Goal: Task Accomplishment & Management: Manage account settings

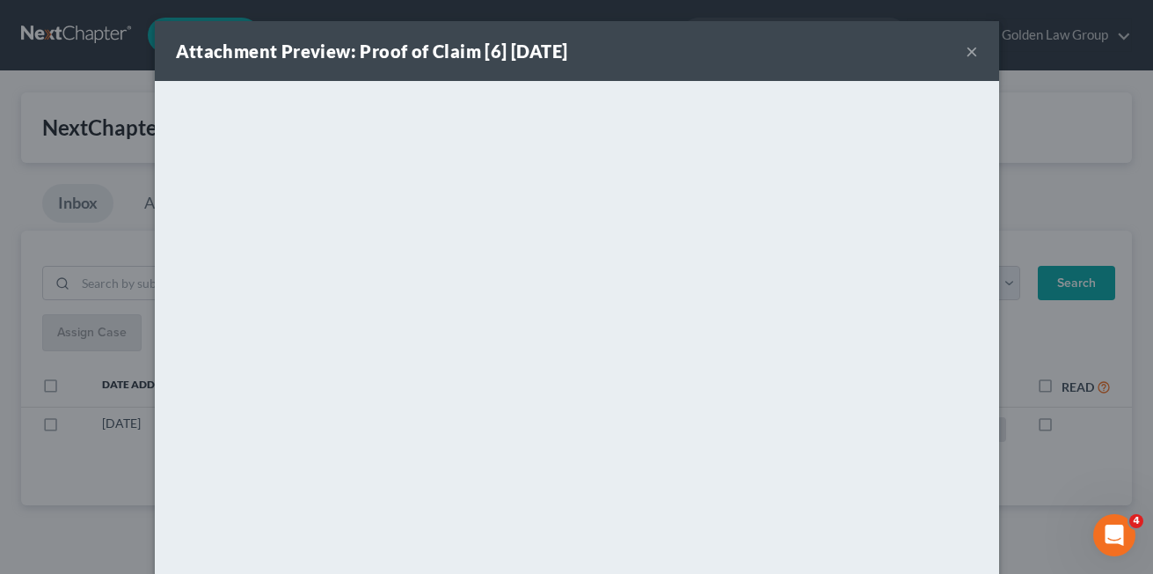
click at [966, 51] on button "×" at bounding box center [972, 50] width 12 height 21
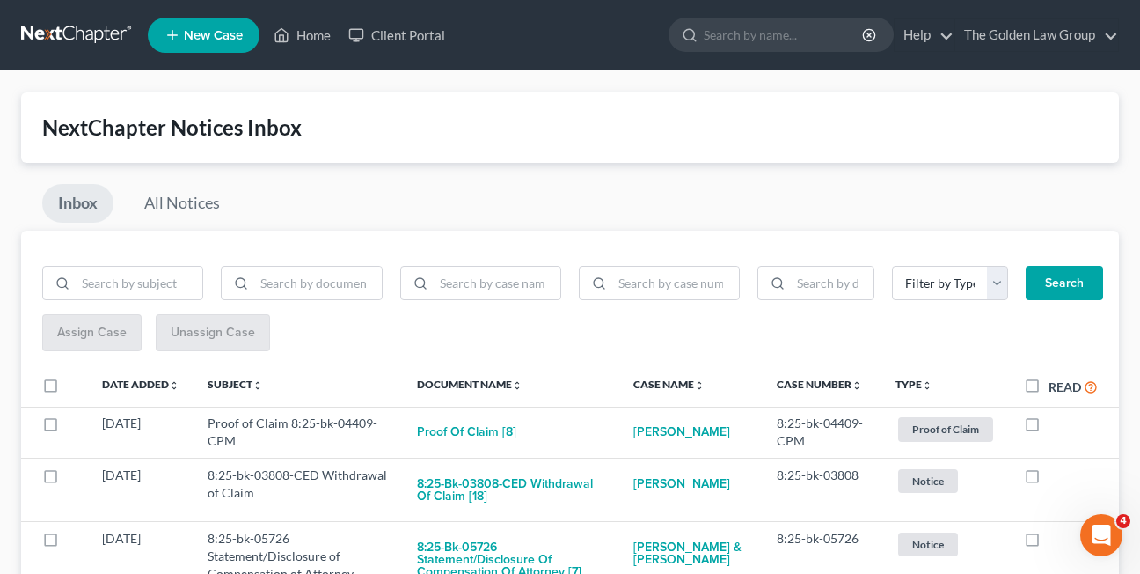
scroll to position [501, 0]
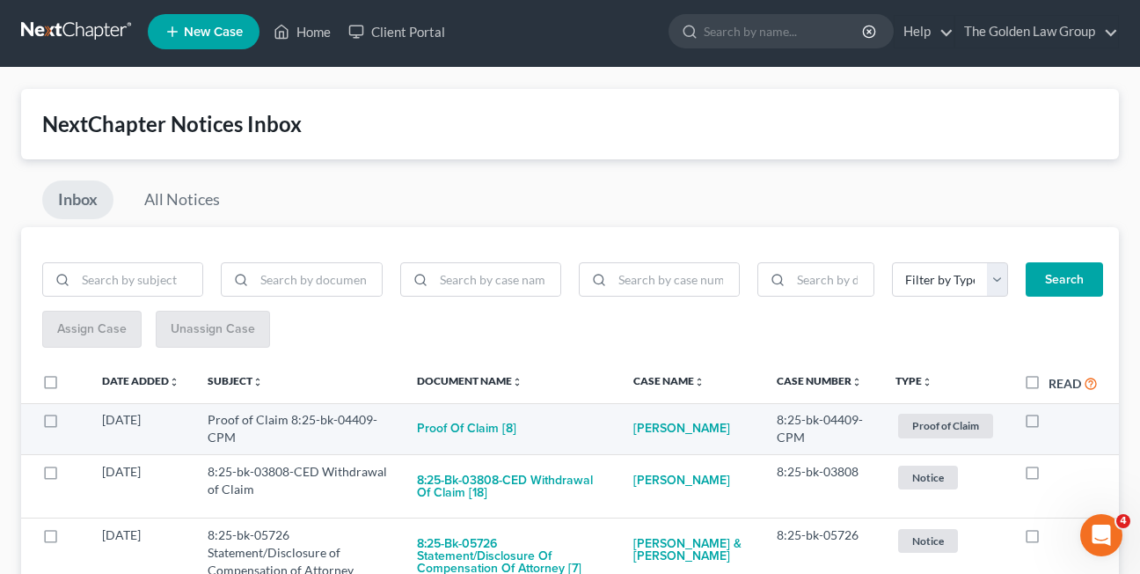
click at [1049, 424] on label at bounding box center [1049, 424] width 0 height 0
click at [1056, 421] on input "checkbox" at bounding box center [1061, 416] width 11 height 11
checkbox input "true"
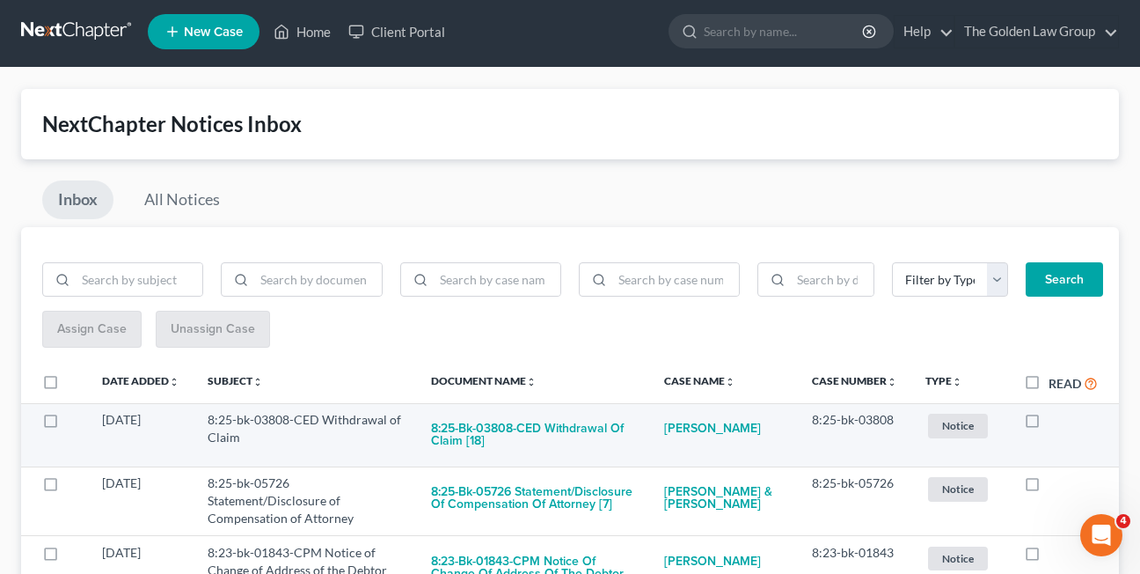
click at [1049, 424] on label at bounding box center [1049, 424] width 0 height 0
click at [1056, 422] on input "checkbox" at bounding box center [1061, 416] width 11 height 11
checkbox input "true"
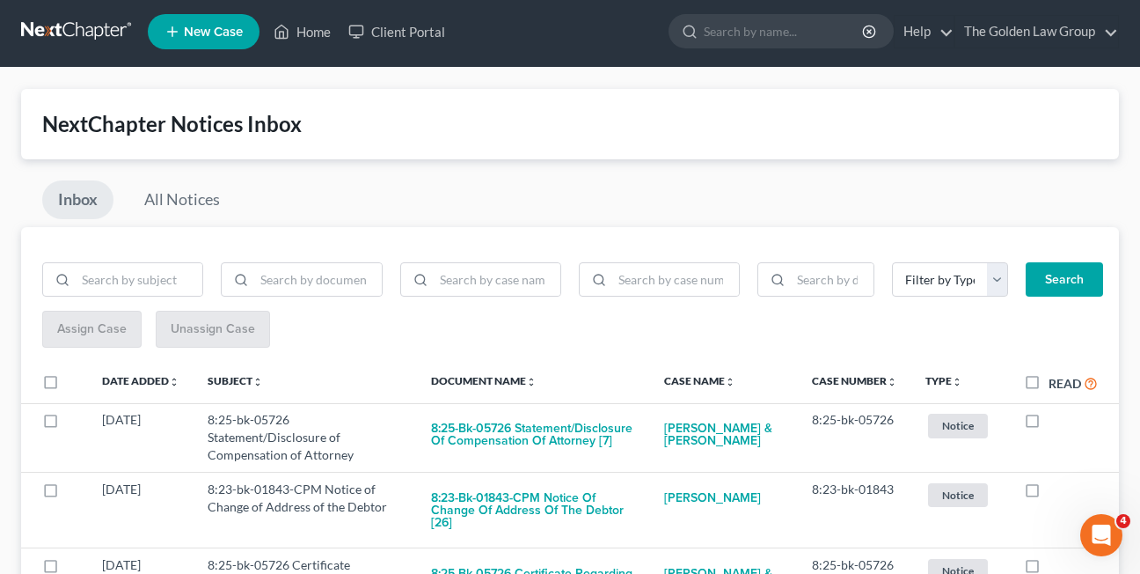
click at [1049, 424] on label at bounding box center [1049, 424] width 0 height 0
click at [1056, 422] on input "checkbox" at bounding box center [1061, 416] width 11 height 11
checkbox input "true"
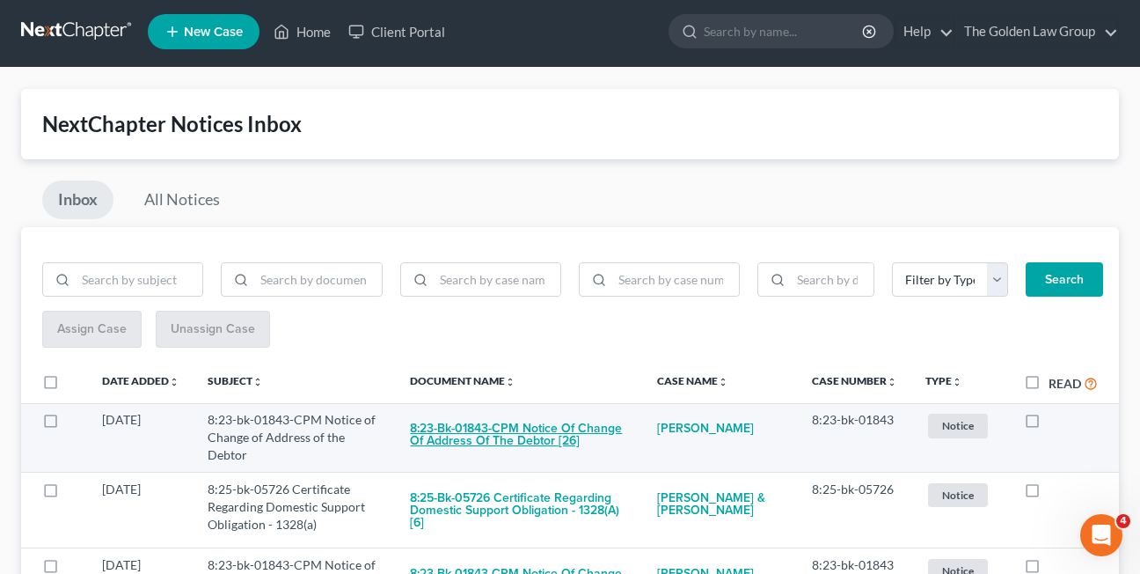
click at [520, 438] on button "8:23-bk-01843-CPM Notice of Change of Address of the Debtor [26]" at bounding box center [519, 435] width 219 height 48
checkbox input "true"
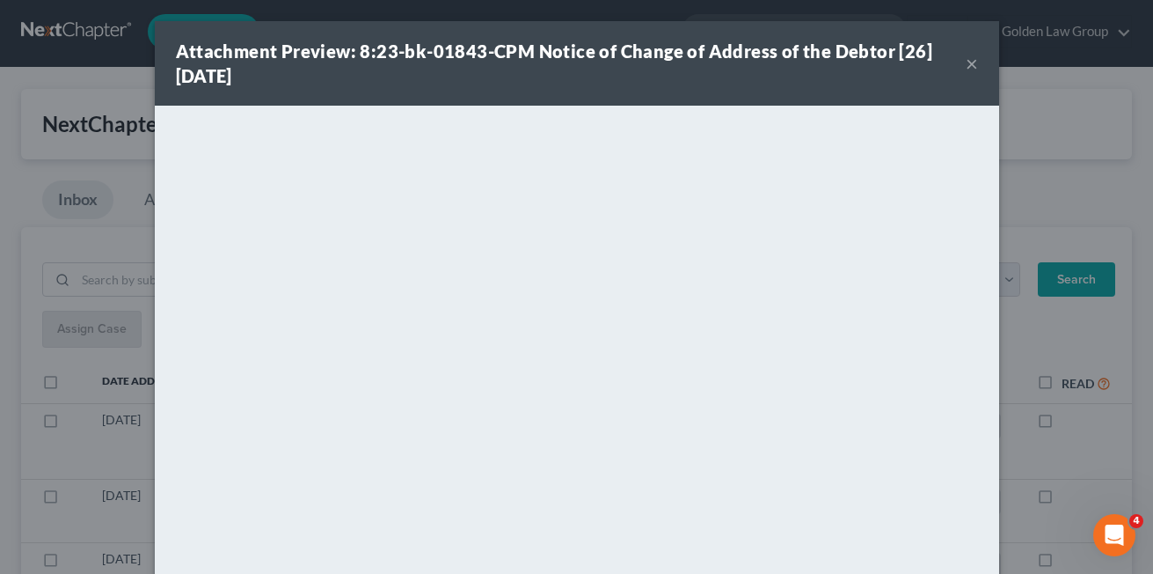
click at [966, 62] on button "×" at bounding box center [972, 63] width 12 height 21
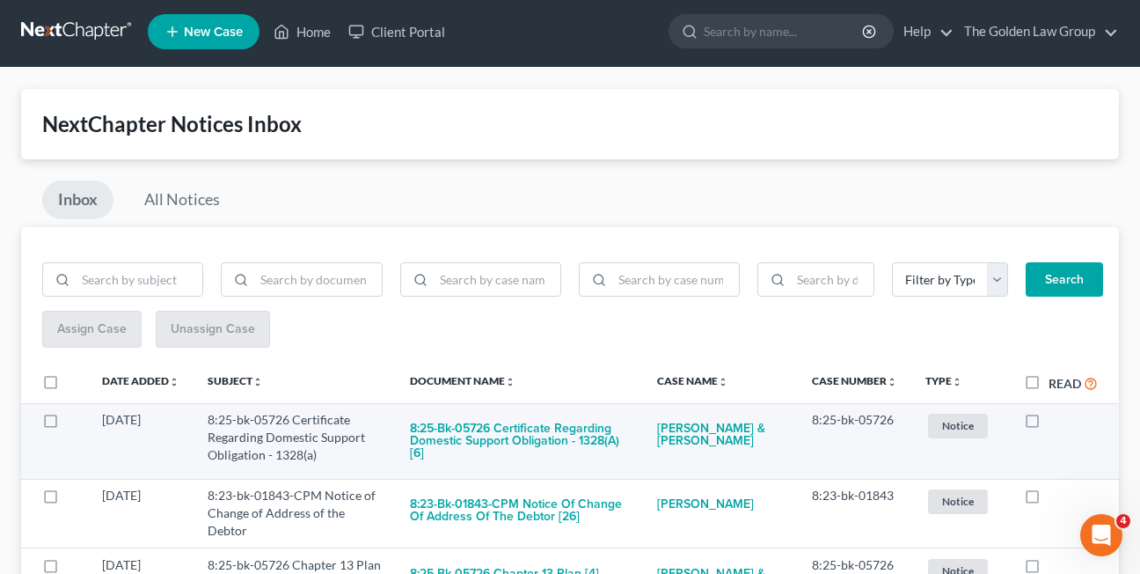
click at [1049, 424] on label at bounding box center [1049, 424] width 0 height 0
click at [1056, 422] on input "checkbox" at bounding box center [1061, 416] width 11 height 11
checkbox input "true"
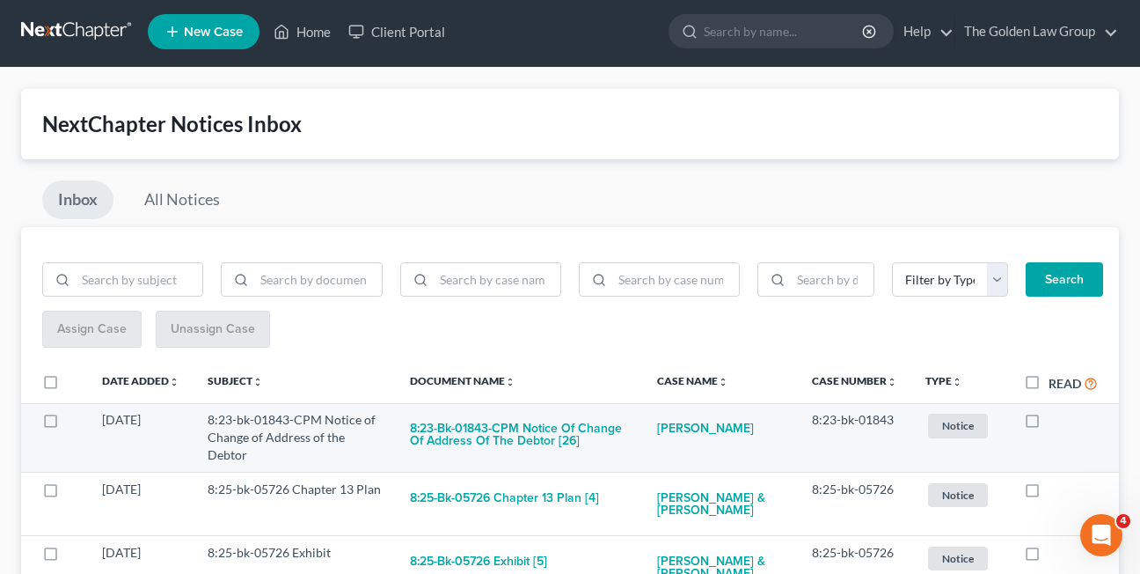
click at [1049, 424] on label at bounding box center [1049, 424] width 0 height 0
click at [1056, 422] on input "checkbox" at bounding box center [1061, 416] width 11 height 11
checkbox input "true"
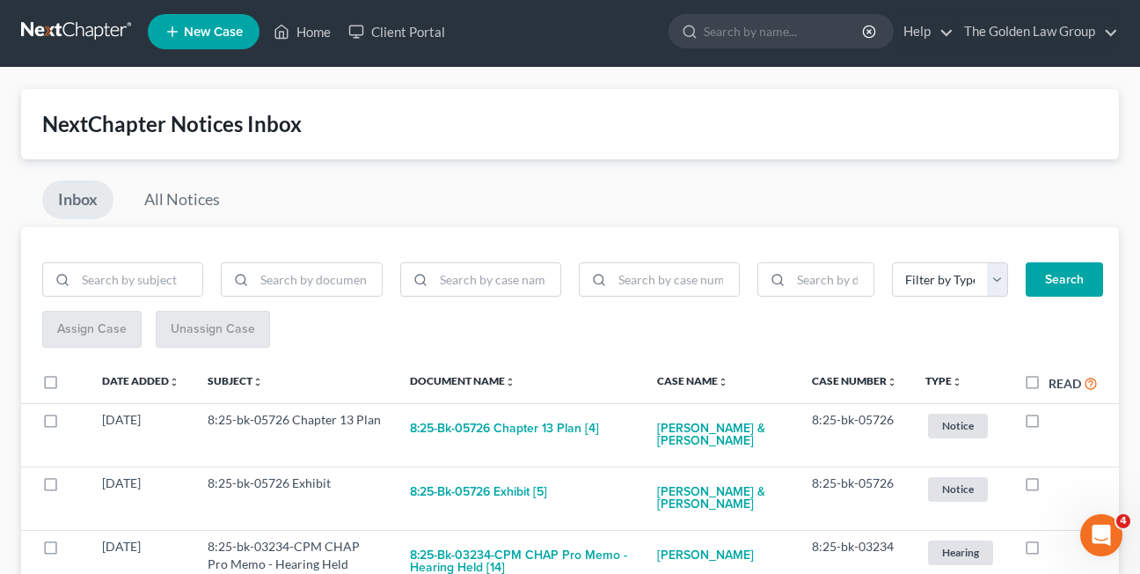
click at [1049, 424] on label at bounding box center [1049, 424] width 0 height 0
click at [1056, 422] on input "checkbox" at bounding box center [1061, 416] width 11 height 11
checkbox input "true"
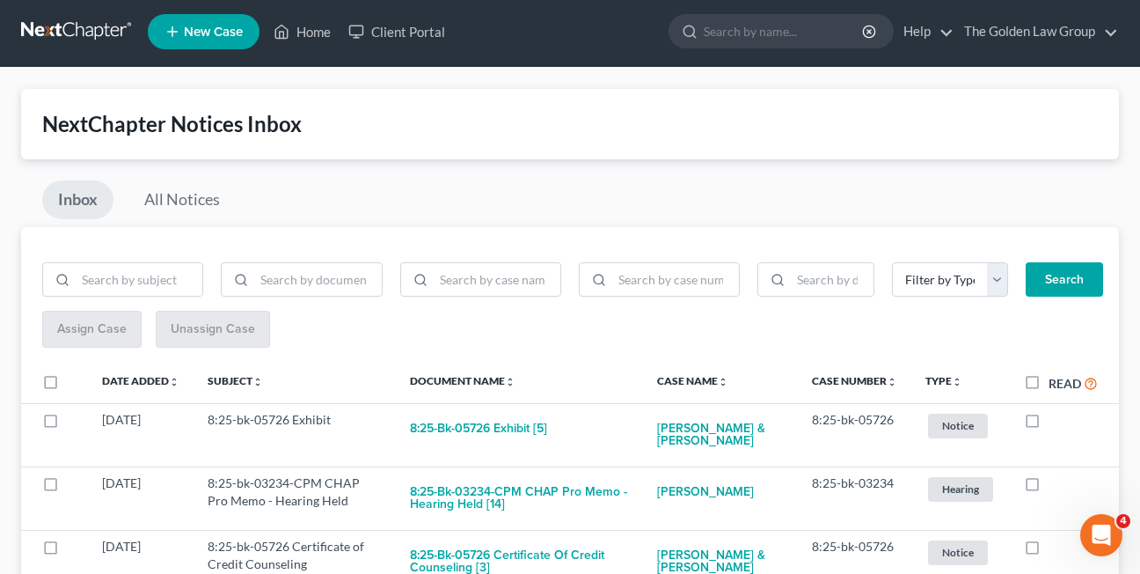
click at [1049, 424] on label at bounding box center [1049, 424] width 0 height 0
click at [1056, 422] on input "checkbox" at bounding box center [1061, 416] width 11 height 11
checkbox input "true"
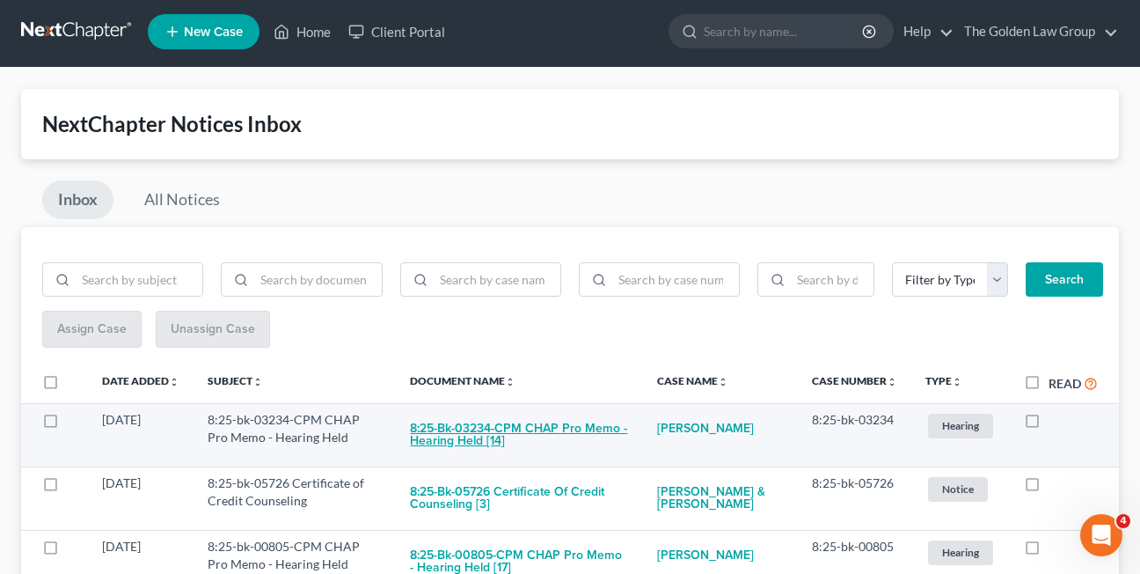
click at [464, 450] on button "8:25-bk-03234-CPM CHAP Pro Memo - Hearing Held [14]" at bounding box center [519, 435] width 219 height 48
checkbox input "true"
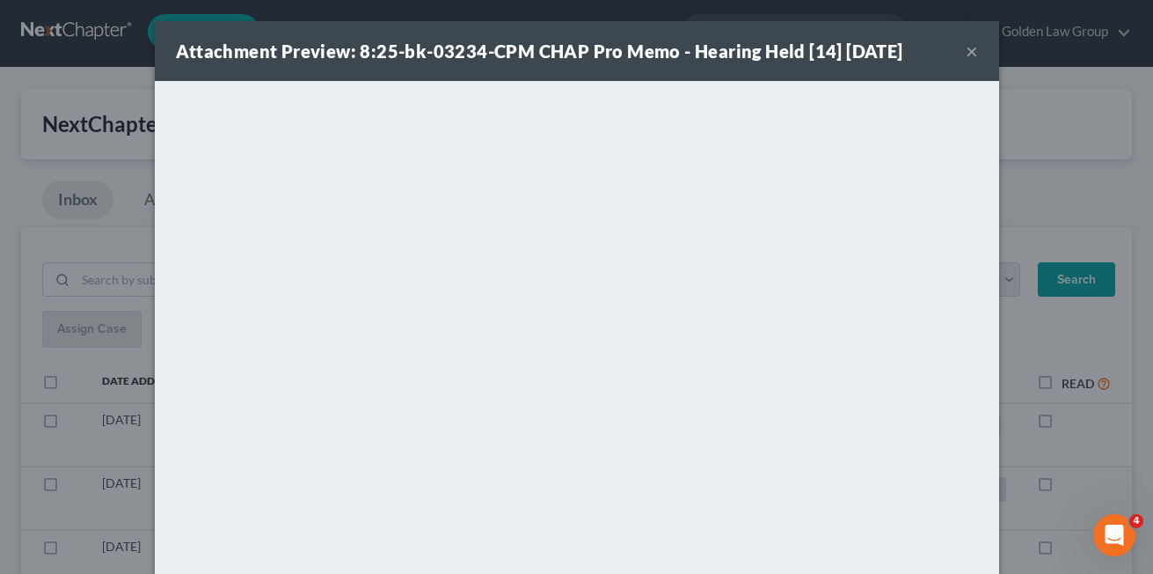
click at [969, 49] on button "×" at bounding box center [972, 50] width 12 height 21
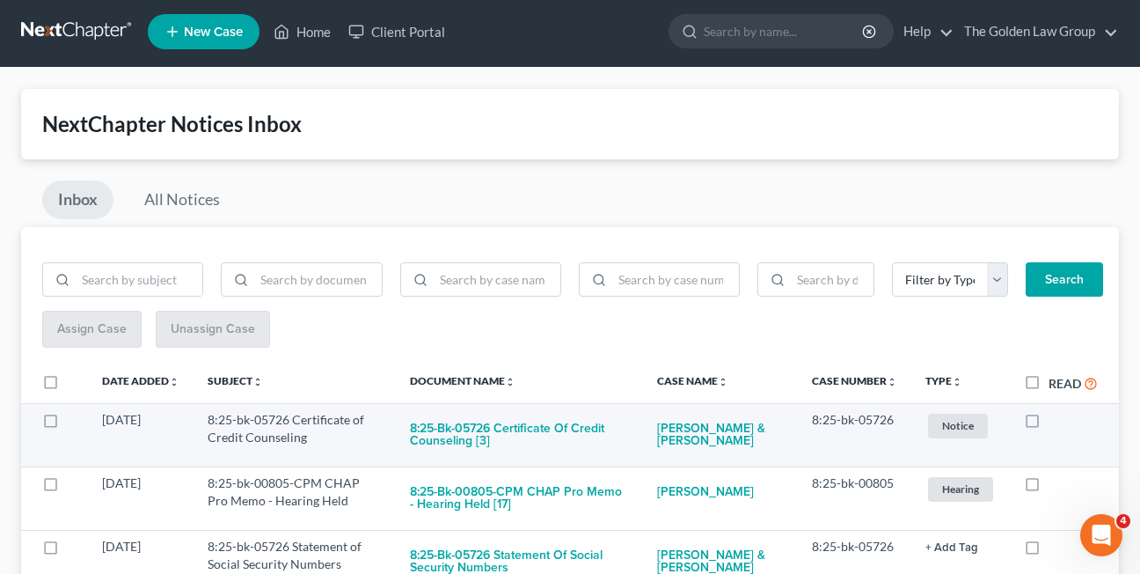
click at [1049, 424] on label at bounding box center [1049, 424] width 0 height 0
click at [1056, 421] on input "checkbox" at bounding box center [1061, 416] width 11 height 11
checkbox input "true"
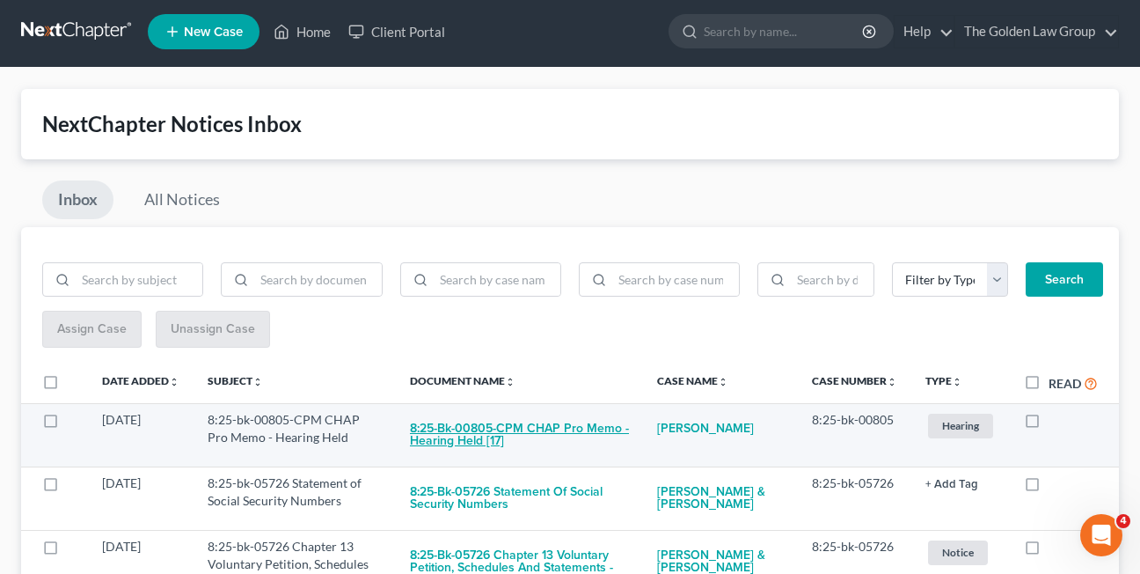
click at [495, 432] on button "8:25-bk-00805-CPM CHAP Pro Memo - Hearing Held [17]" at bounding box center [519, 435] width 219 height 48
checkbox input "true"
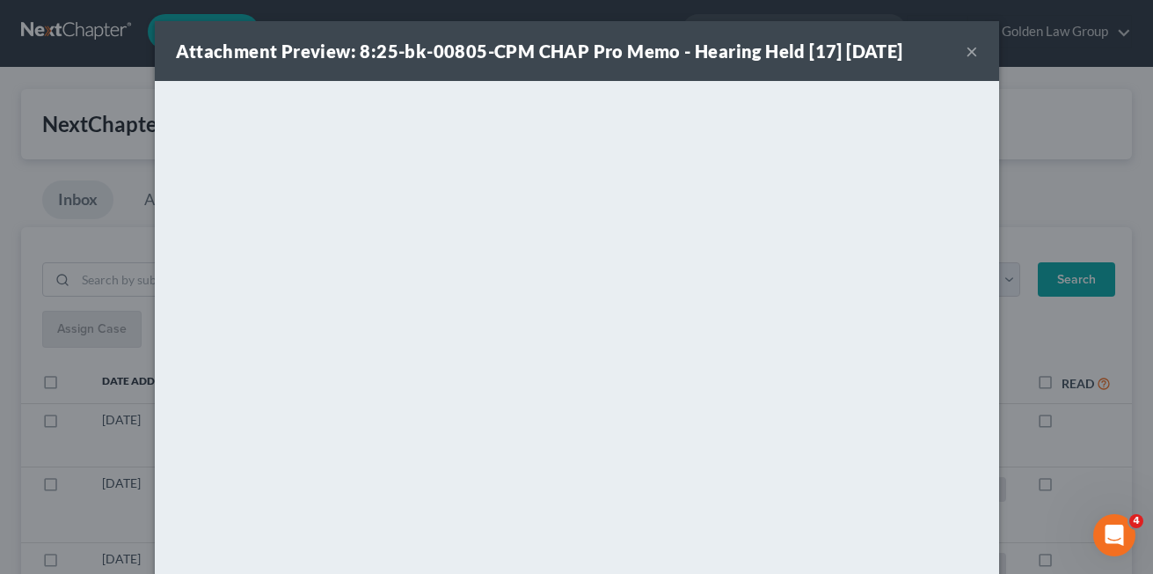
click at [968, 52] on button "×" at bounding box center [972, 50] width 12 height 21
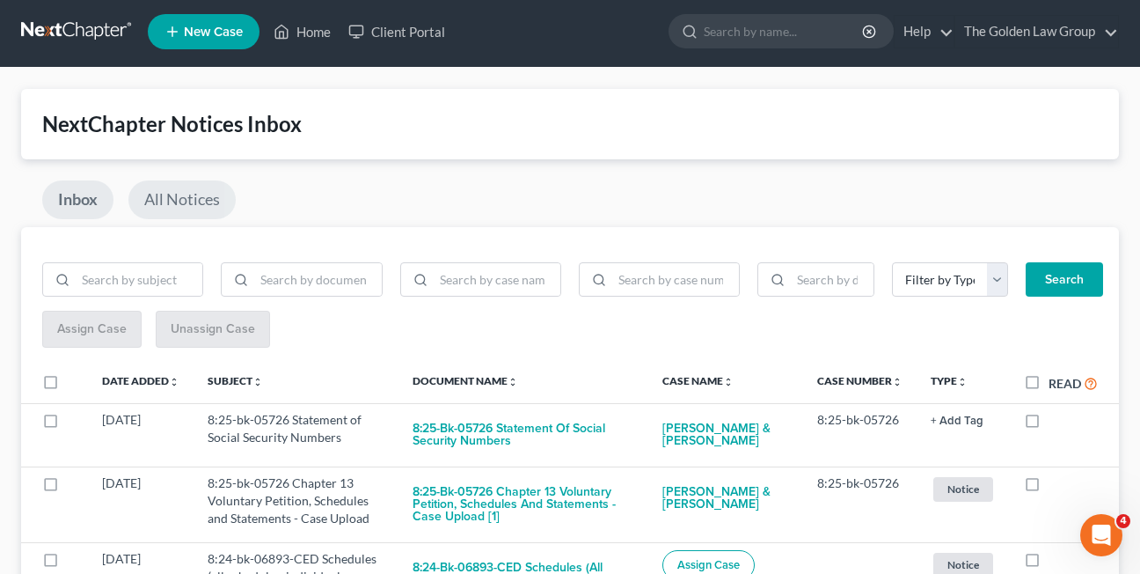
click at [172, 201] on link "All Notices" at bounding box center [181, 199] width 107 height 39
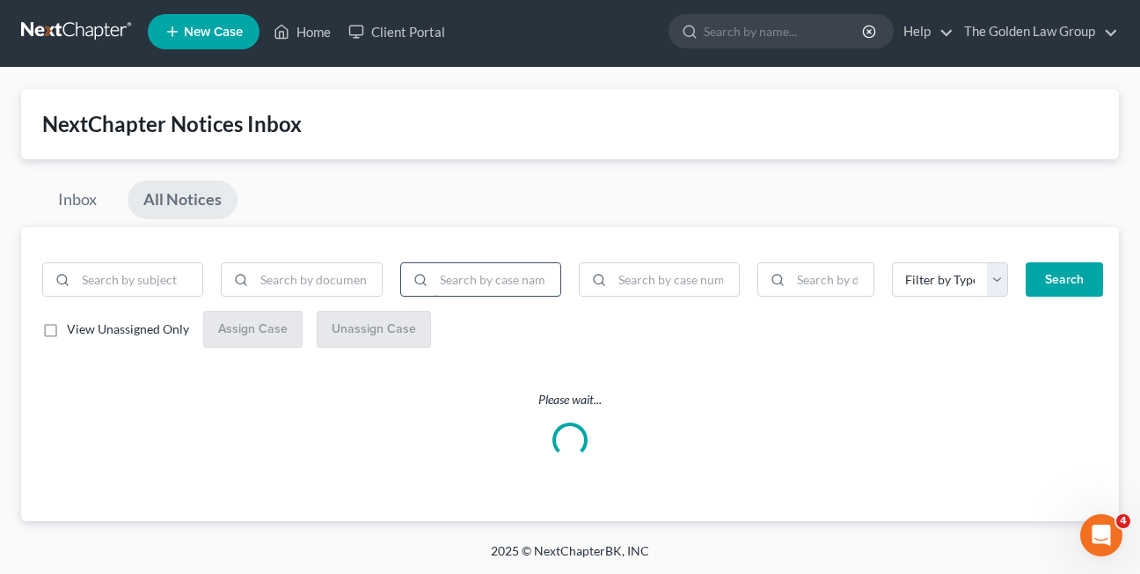
click at [450, 278] on input "search" at bounding box center [497, 279] width 127 height 33
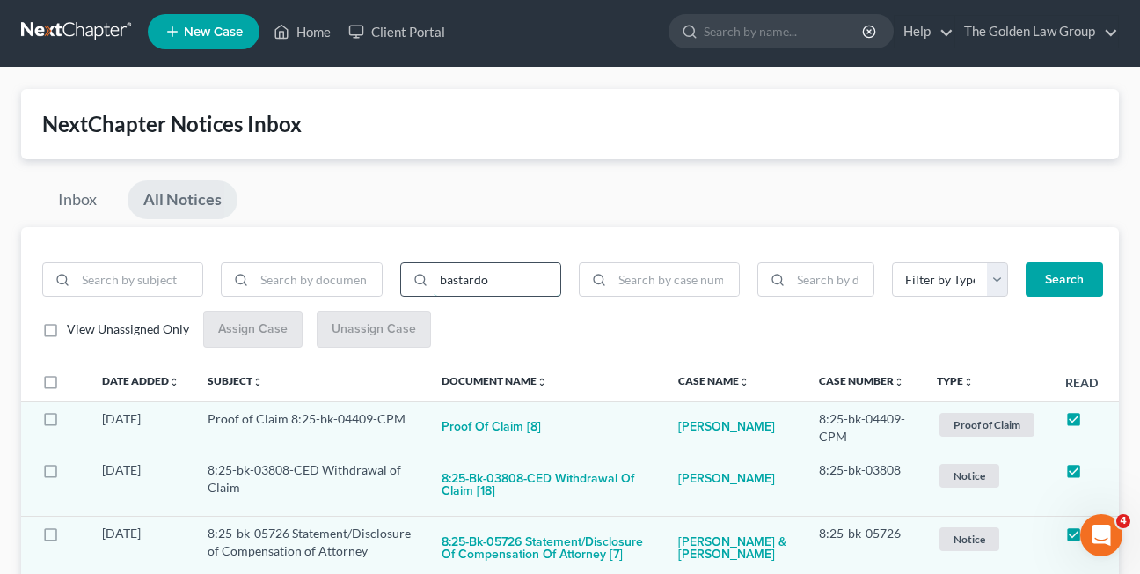
type input "bastardo"
click at [1026, 262] on button "Search" at bounding box center [1064, 279] width 77 height 35
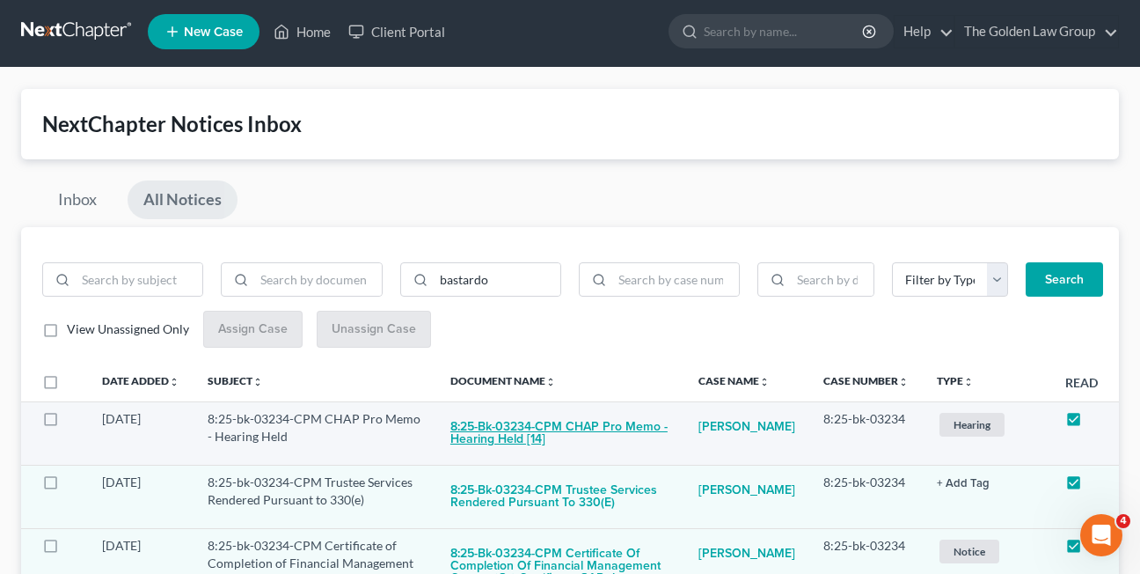
click at [516, 438] on button "8:25-bk-03234-CPM CHAP Pro Memo - Hearing Held [14]" at bounding box center [560, 434] width 220 height 48
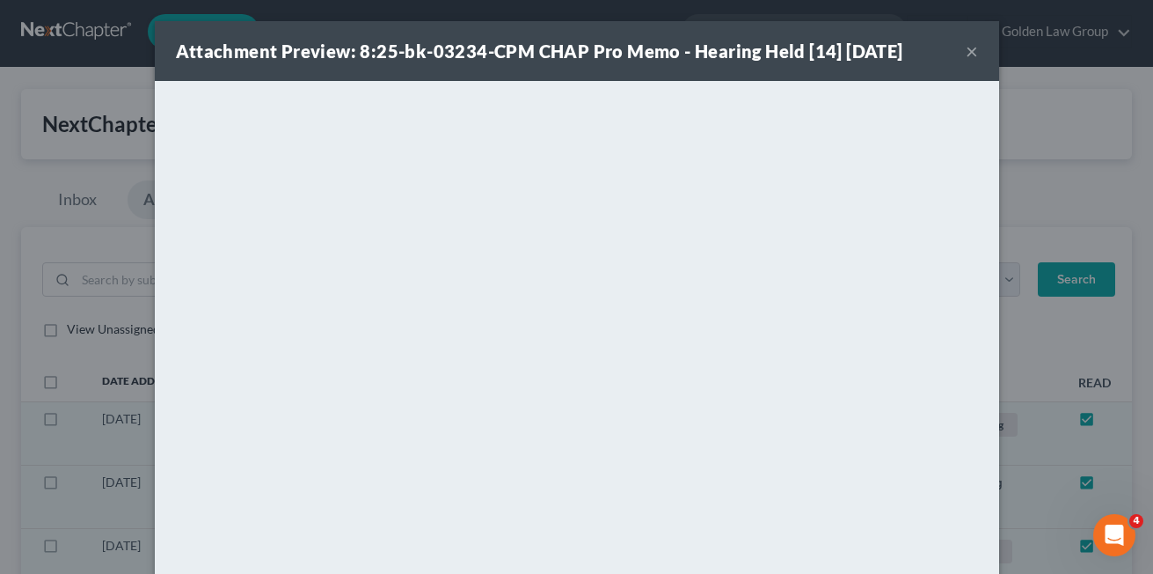
click at [966, 48] on button "×" at bounding box center [972, 50] width 12 height 21
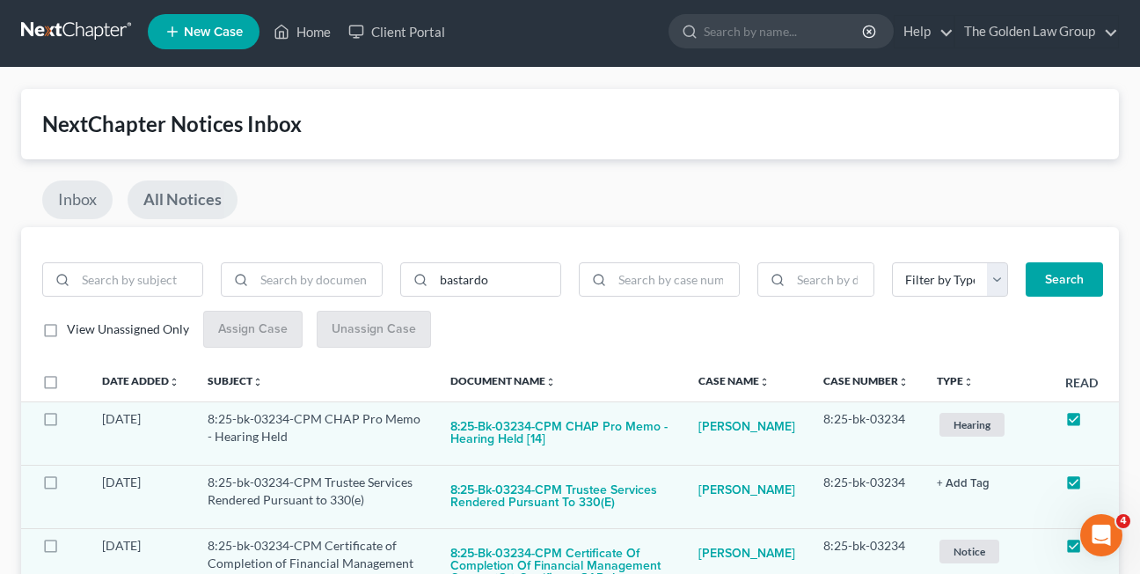
click at [84, 196] on link "Inbox" at bounding box center [77, 199] width 70 height 39
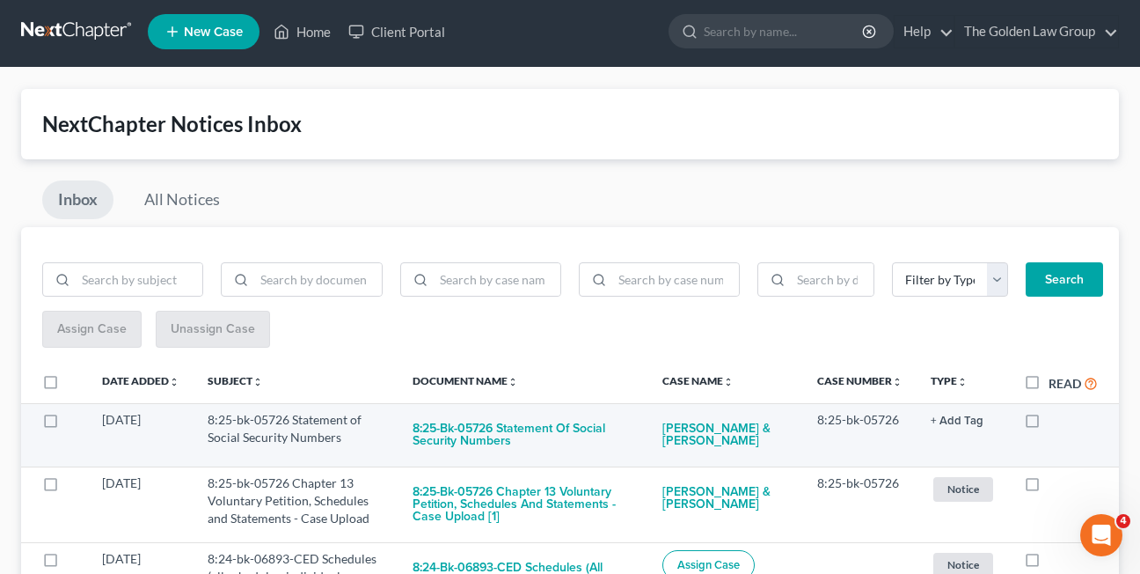
click at [1049, 424] on label at bounding box center [1049, 424] width 0 height 0
click at [1056, 418] on input "checkbox" at bounding box center [1061, 416] width 11 height 11
checkbox input "true"
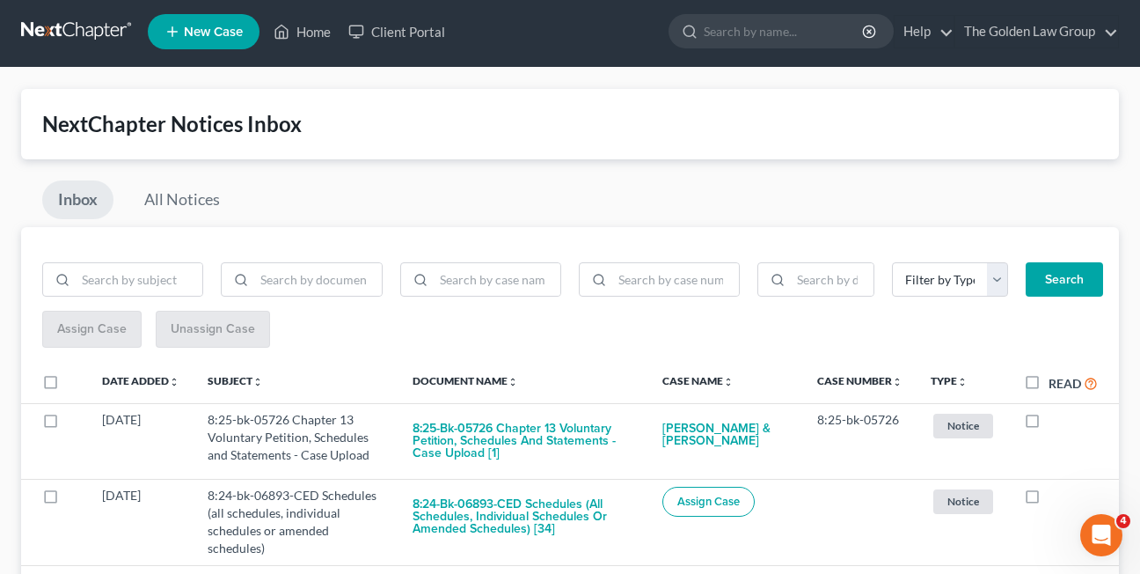
click at [1049, 424] on label at bounding box center [1049, 424] width 0 height 0
click at [1056, 418] on input "checkbox" at bounding box center [1061, 416] width 11 height 11
checkbox input "true"
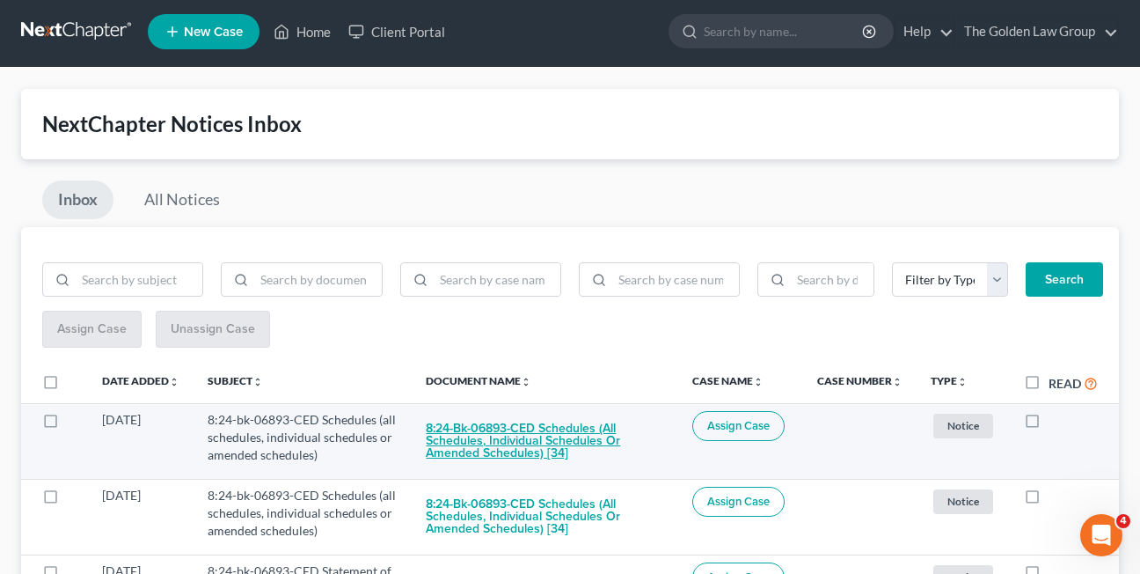
click at [497, 441] on button "8:24-bk-06893-CED Schedules (all schedules, individual schedules or amended sch…" at bounding box center [545, 441] width 238 height 60
checkbox input "true"
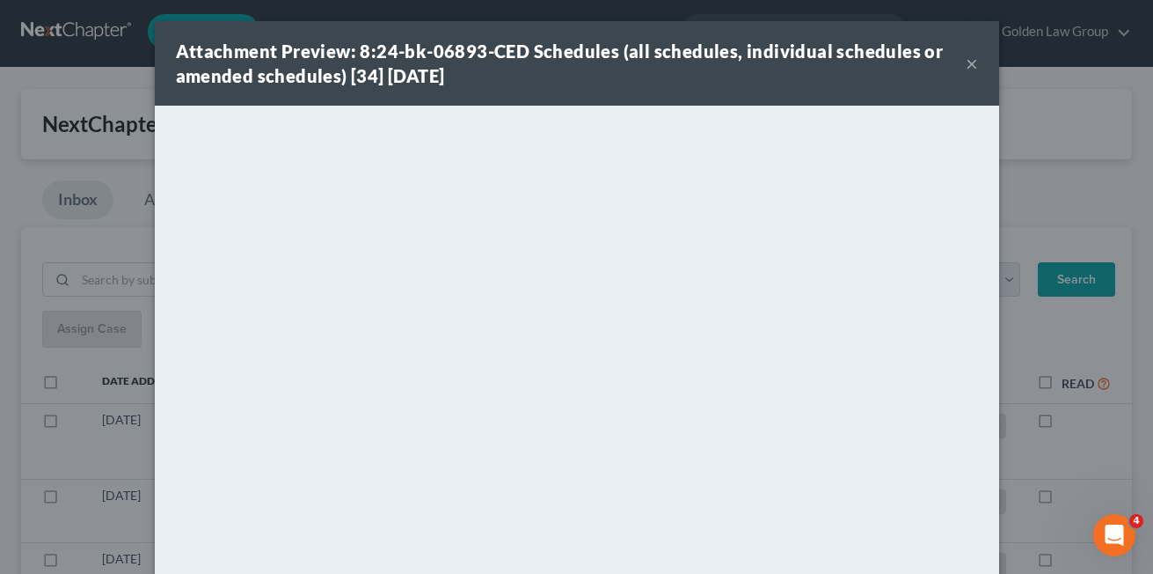
click at [966, 65] on button "×" at bounding box center [972, 63] width 12 height 21
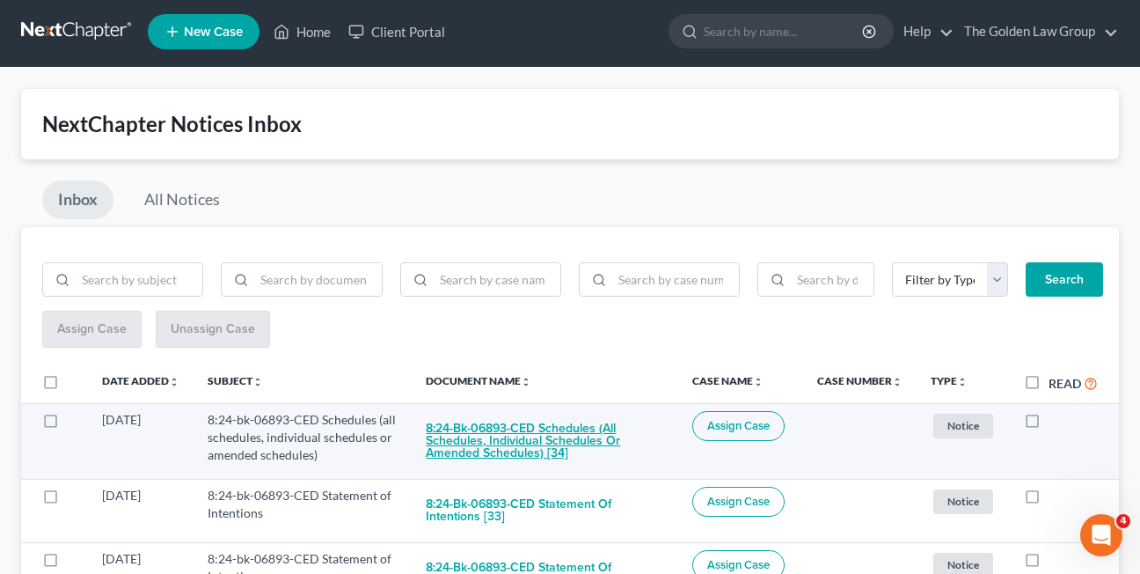
click at [506, 451] on button "8:24-bk-06893-CED Schedules (all schedules, individual schedules or amended sch…" at bounding box center [545, 441] width 238 height 60
checkbox input "true"
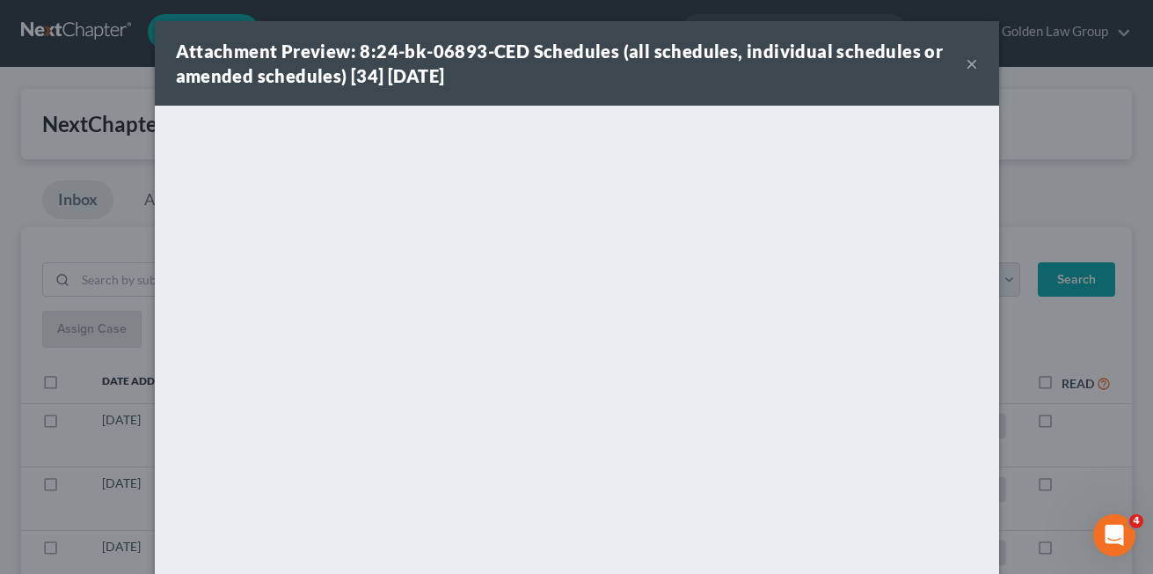
click at [966, 64] on button "×" at bounding box center [972, 63] width 12 height 21
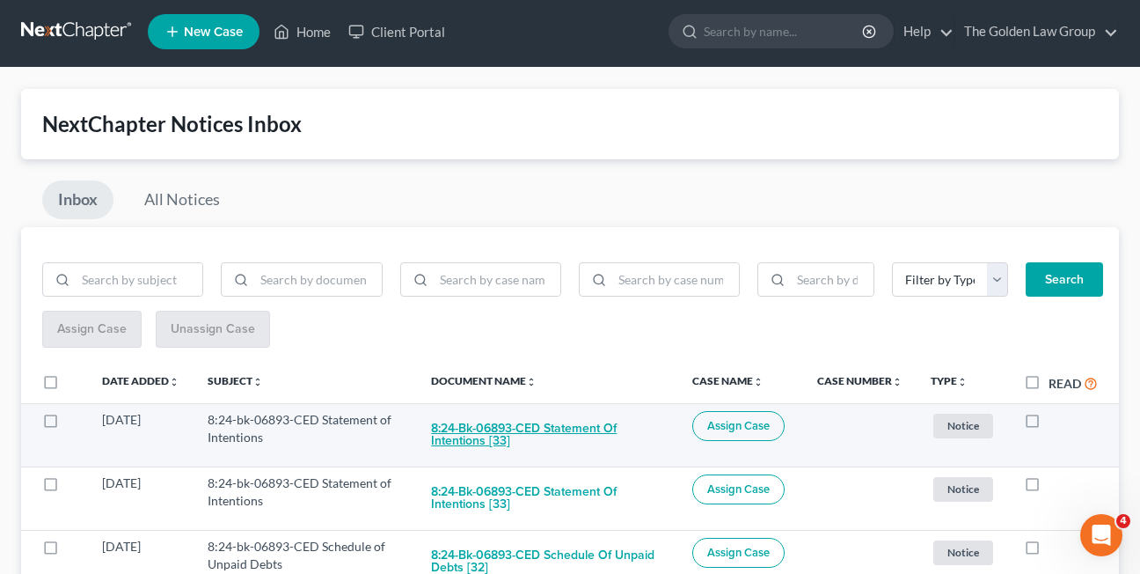
click at [472, 443] on button "8:24-bk-06893-CED Statement of Intentions [33]" at bounding box center [547, 435] width 233 height 48
checkbox input "true"
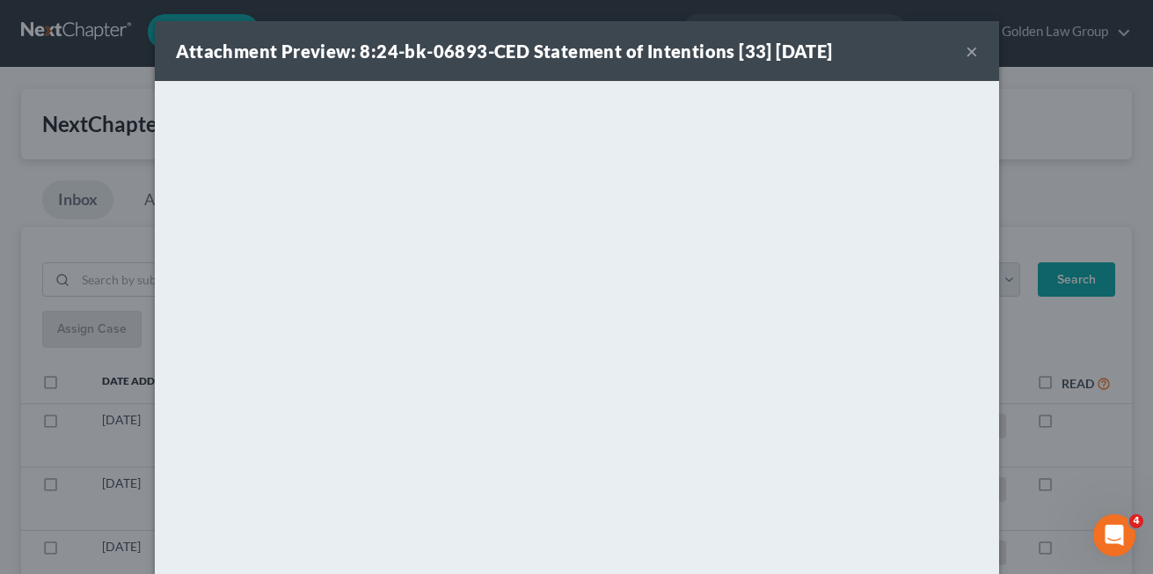
click at [966, 55] on button "×" at bounding box center [972, 50] width 12 height 21
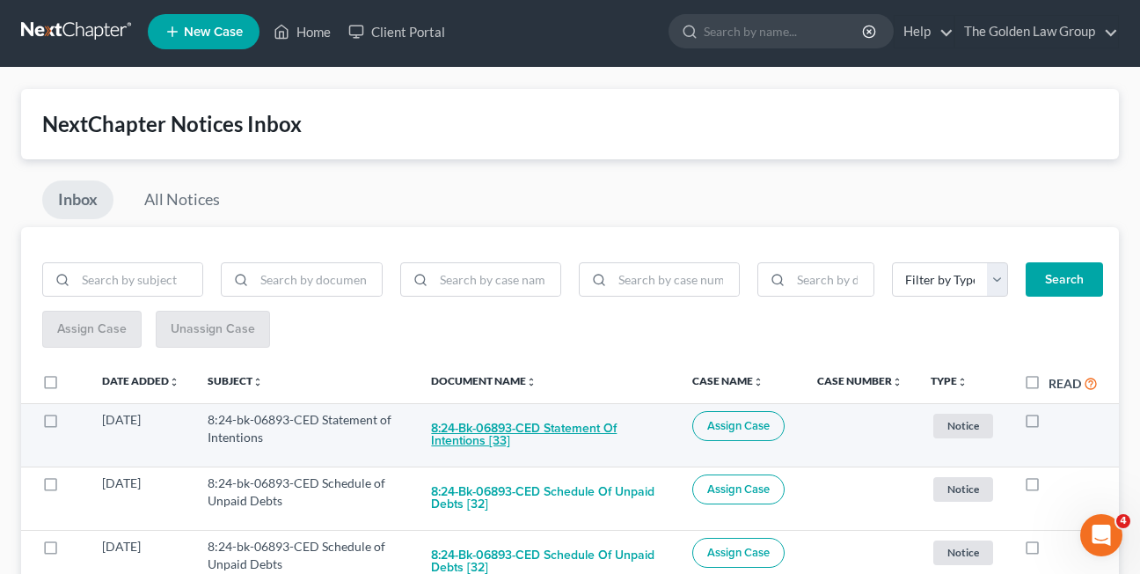
click at [485, 445] on button "8:24-bk-06893-CED Statement of Intentions [33]" at bounding box center [547, 435] width 233 height 48
checkbox input "true"
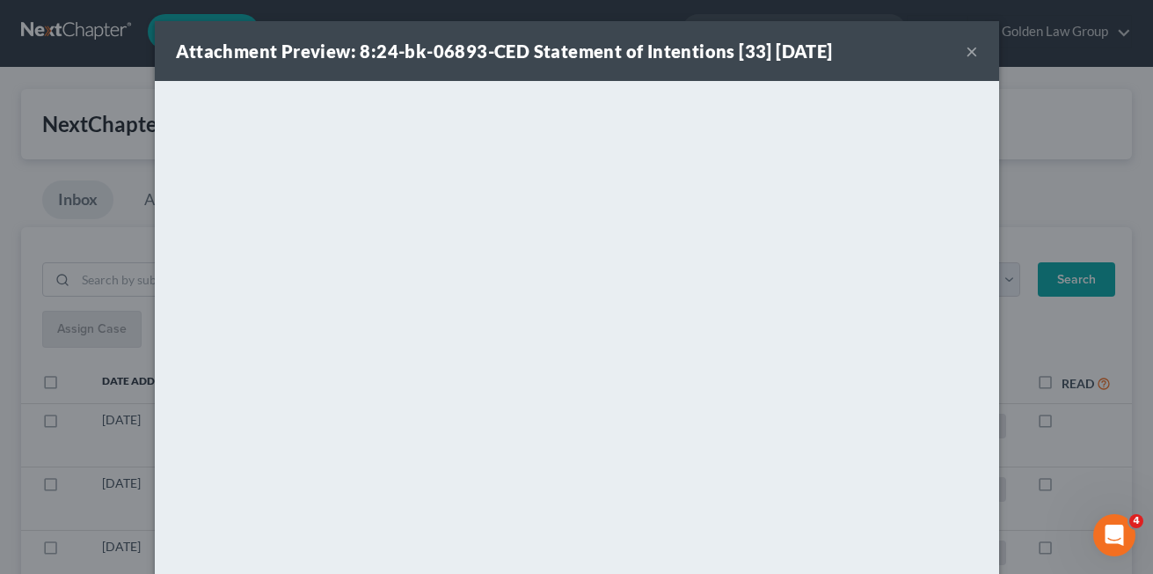
click at [969, 55] on button "×" at bounding box center [972, 50] width 12 height 21
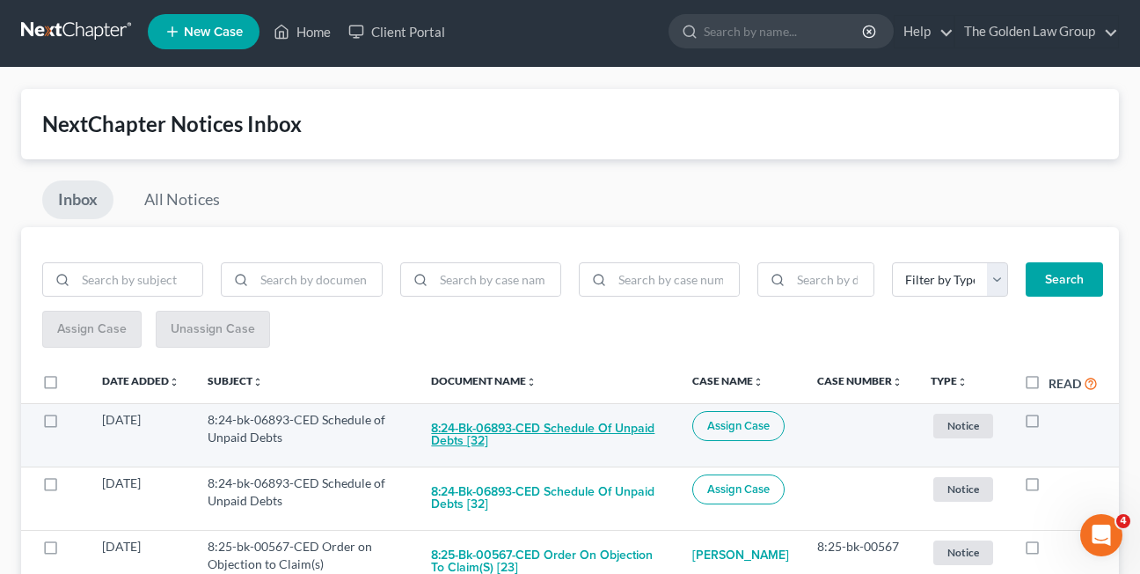
click at [561, 428] on button "8:24-bk-06893-CED Schedule of Unpaid Debts [32]" at bounding box center [547, 435] width 233 height 48
checkbox input "true"
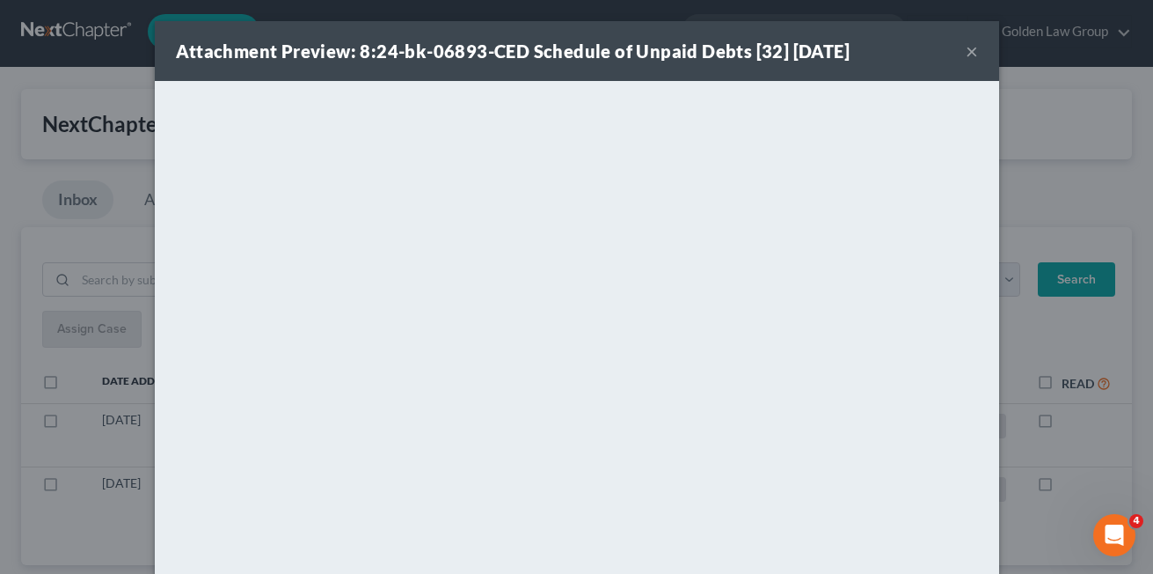
click at [966, 51] on button "×" at bounding box center [972, 50] width 12 height 21
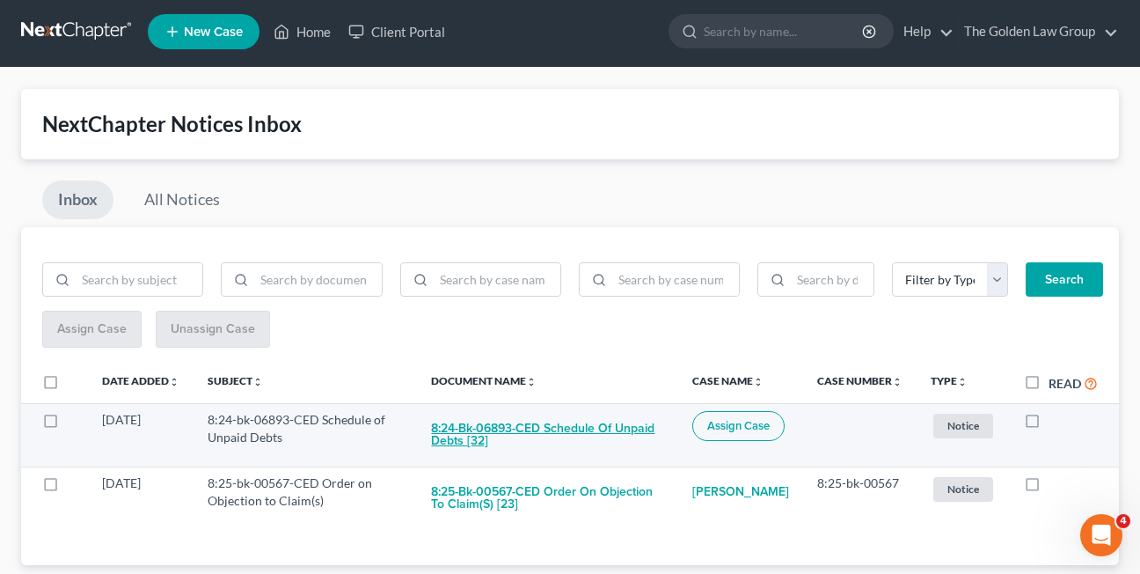
click at [532, 428] on button "8:24-bk-06893-CED Schedule of Unpaid Debts [32]" at bounding box center [547, 435] width 233 height 48
checkbox input "true"
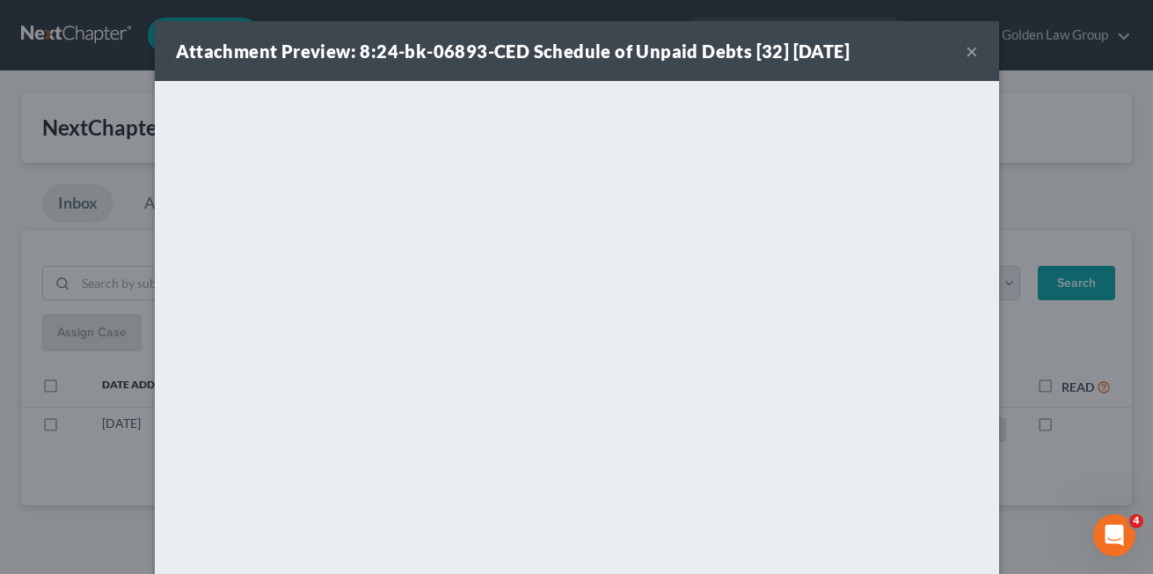
click at [966, 56] on button "×" at bounding box center [972, 50] width 12 height 21
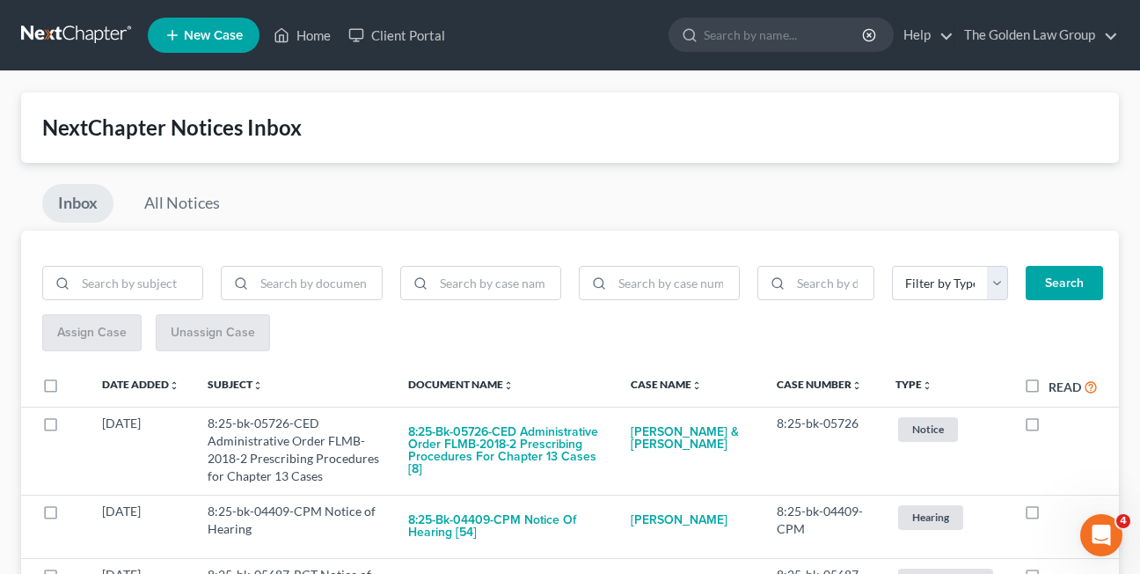
click at [23, 174] on div "NextChapter Notices Inbox Inbox All Notices Filter by Type Hearing Notice Proof…" at bounding box center [570, 434] width 1098 height 684
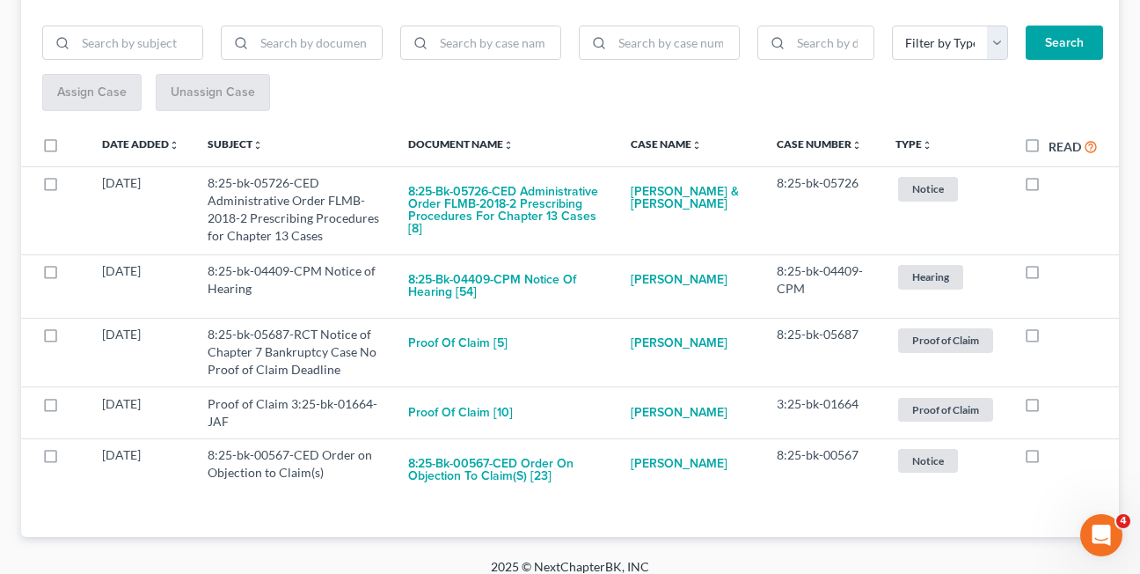
scroll to position [254, 0]
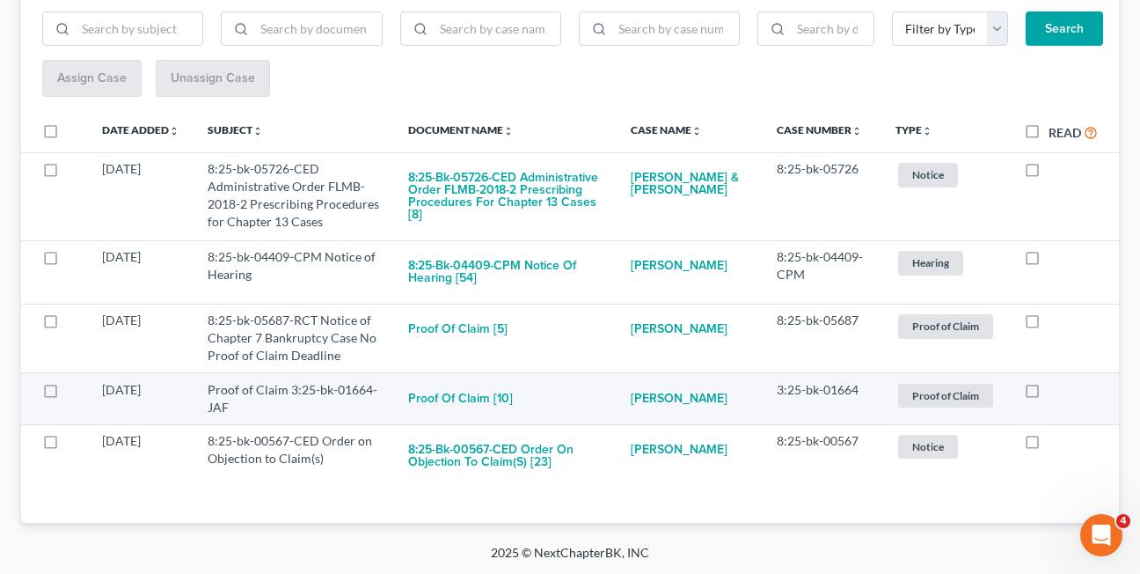
click at [1049, 394] on label at bounding box center [1049, 394] width 0 height 0
click at [1056, 392] on input "checkbox" at bounding box center [1061, 386] width 11 height 11
checkbox input "true"
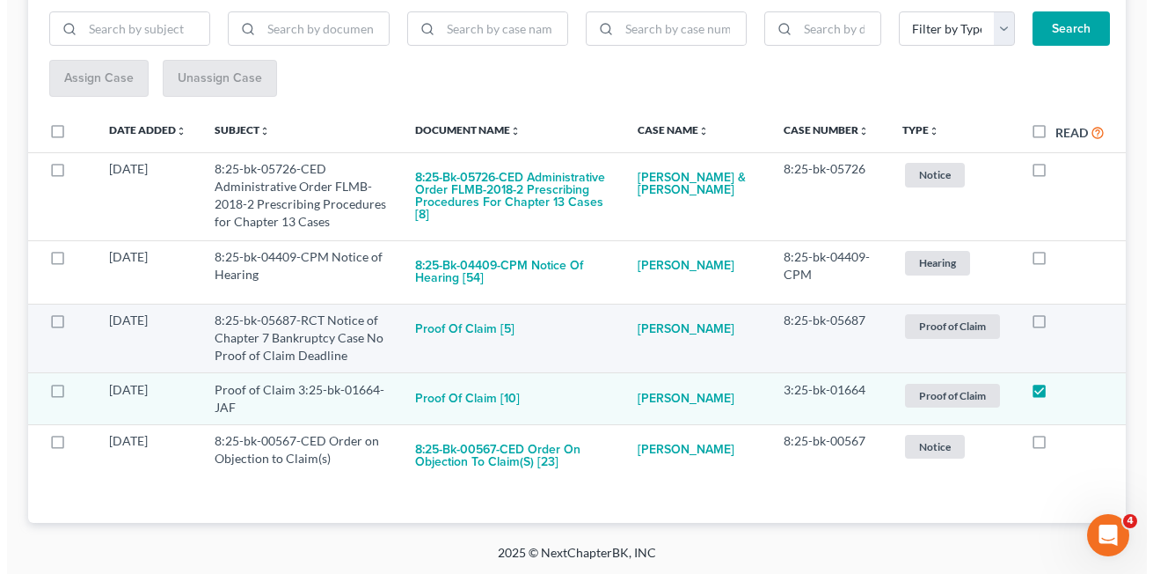
scroll to position [203, 0]
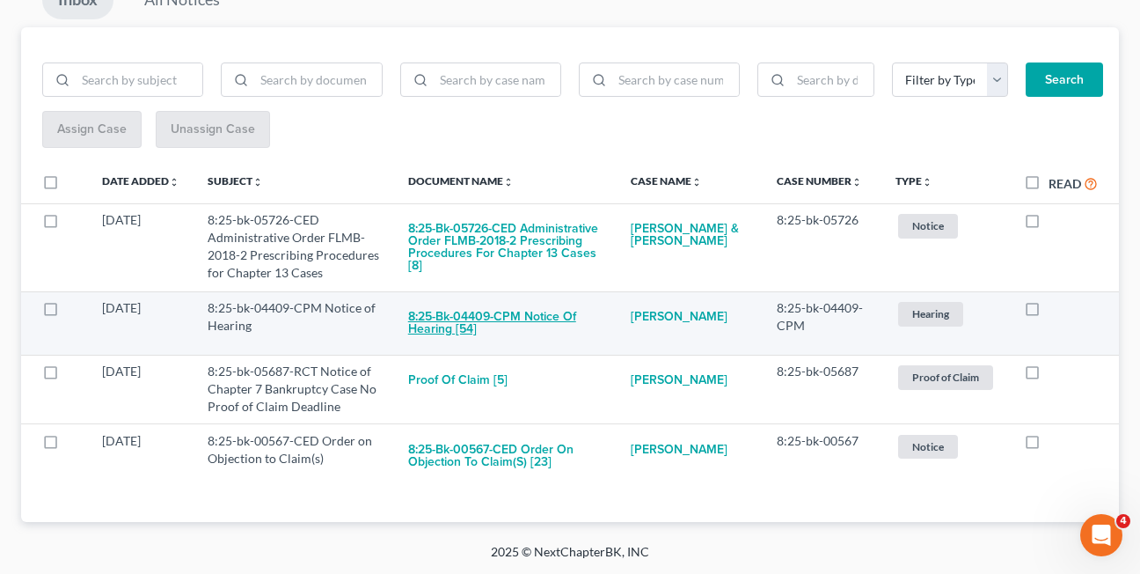
click at [453, 320] on button "8:25-bk-04409-CPM Notice of Hearing [54]" at bounding box center [505, 323] width 194 height 48
checkbox input "true"
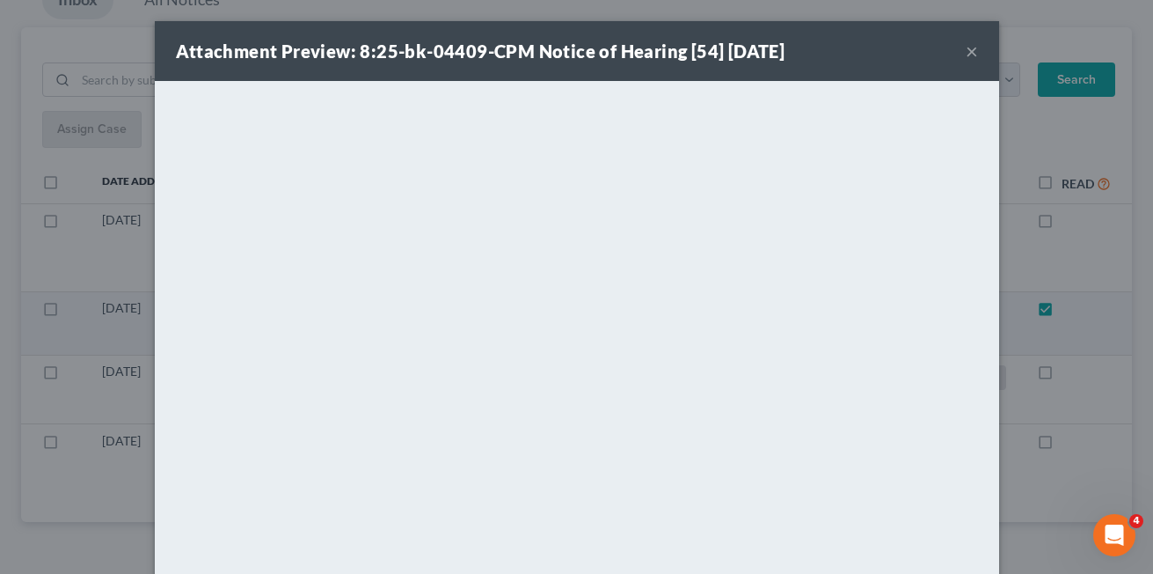
scroll to position [140, 0]
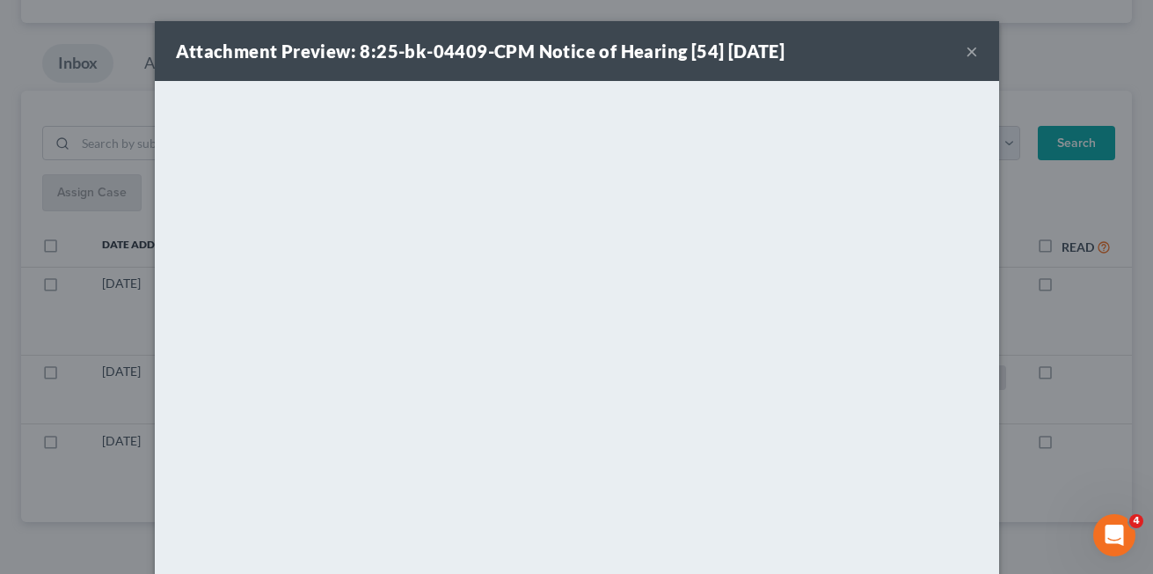
click at [967, 51] on button "×" at bounding box center [972, 50] width 12 height 21
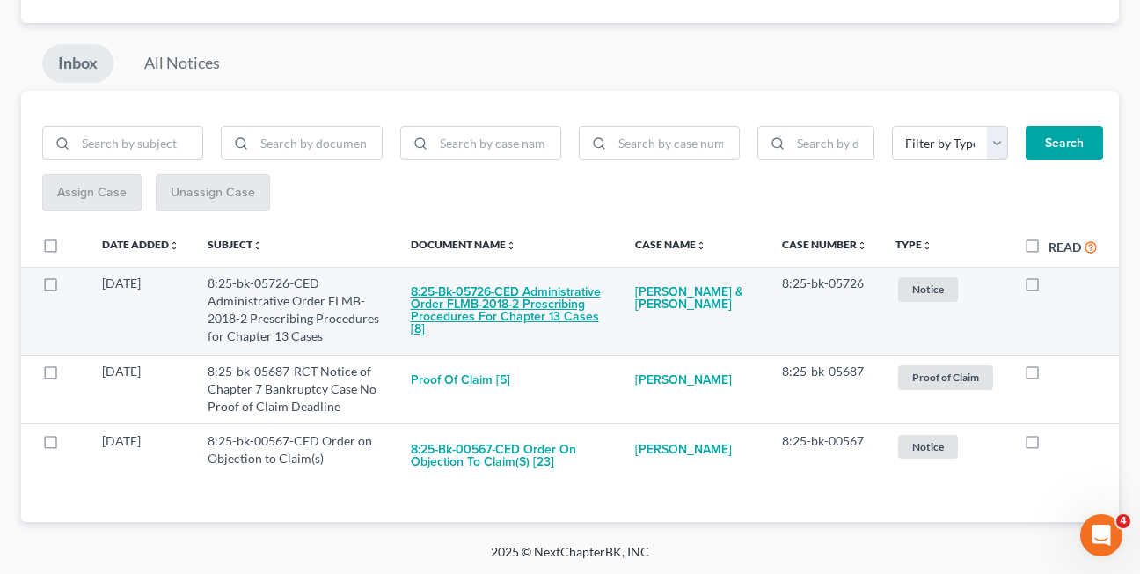
click at [548, 315] on button "8:25-bk-05726-CED Administrative Order FLMB-2018-2 Prescribing Procedures for C…" at bounding box center [509, 310] width 197 height 72
checkbox input "true"
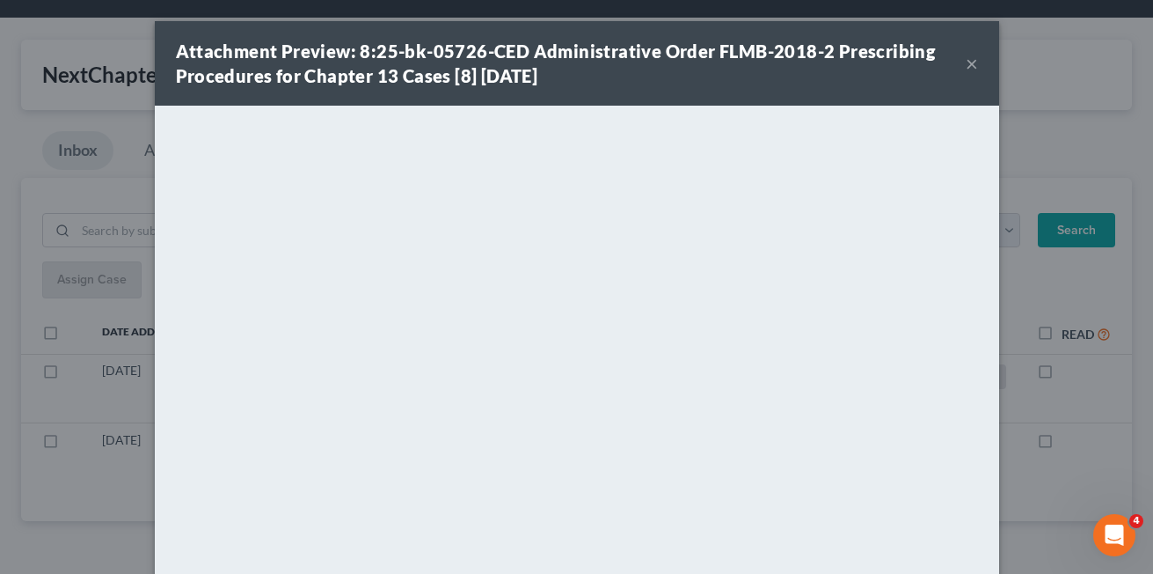
scroll to position [53, 0]
drag, startPoint x: 527, startPoint y: 52, endPoint x: 699, endPoint y: 53, distance: 171.6
click at [699, 53] on strong "Attachment Preview: 8:25-bk-05726-CED Administrative Order FLMB-2018-2 Prescrib…" at bounding box center [556, 63] width 760 height 46
copy strong "Administrative Order"
click at [966, 65] on button "×" at bounding box center [972, 63] width 12 height 21
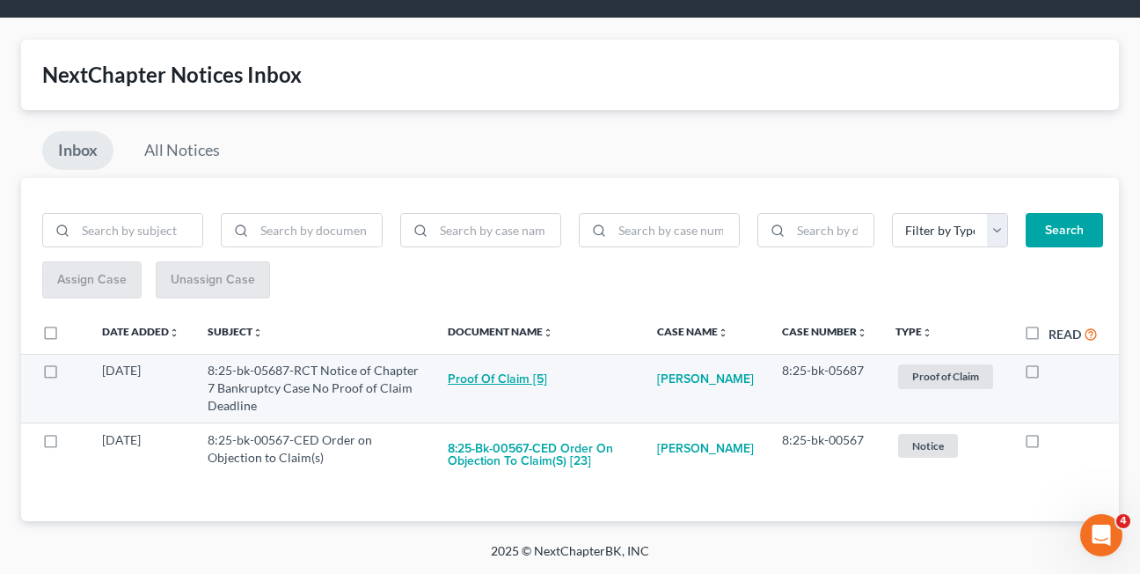
click at [516, 376] on button "Proof of Claim [5]" at bounding box center [497, 379] width 99 height 35
checkbox input "true"
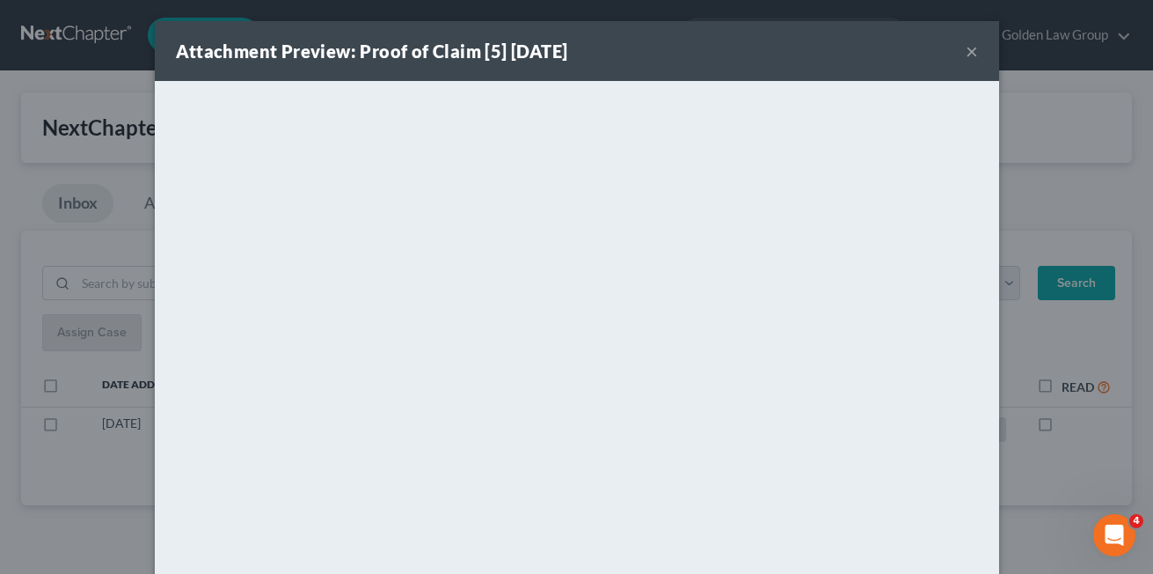
scroll to position [0, 0]
click at [968, 49] on button "×" at bounding box center [972, 50] width 12 height 21
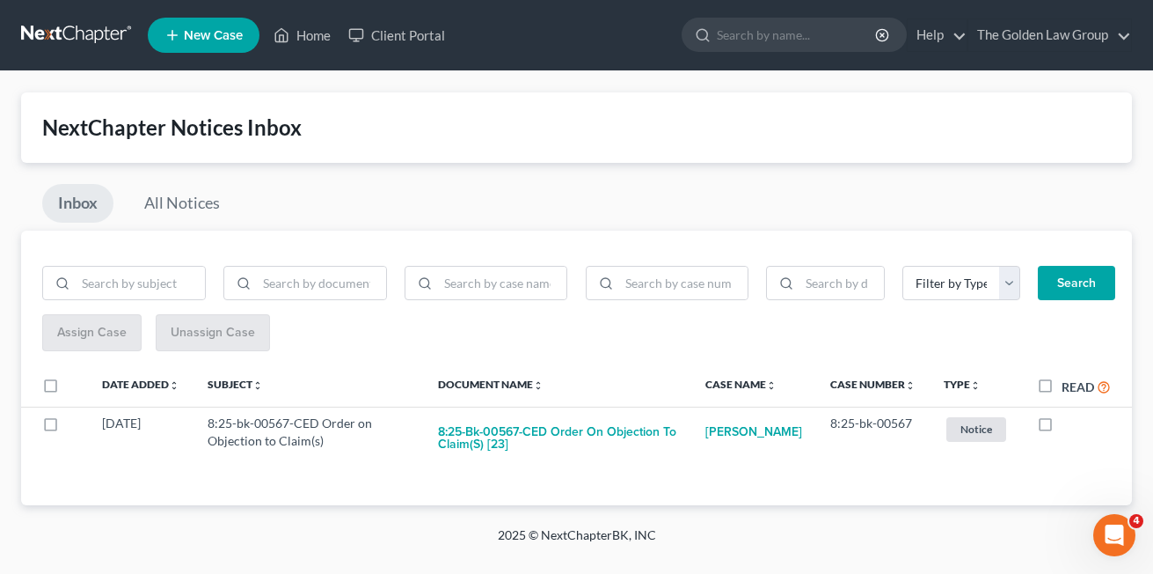
click at [571, 184] on div "Inbox All Notices" at bounding box center [576, 207] width 1111 height 47
